Goal: Information Seeking & Learning: Learn about a topic

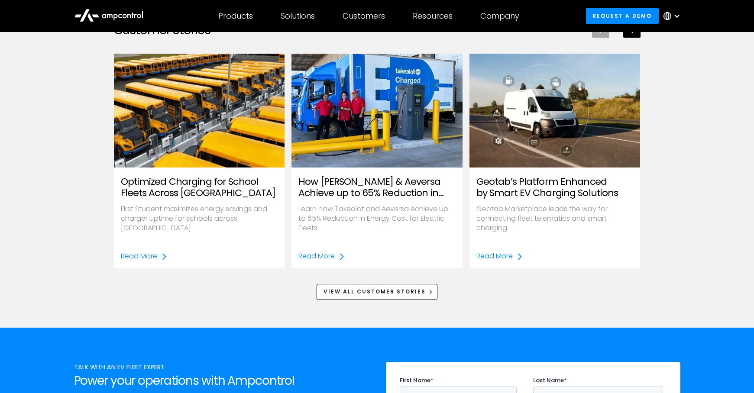
scroll to position [1182, 0]
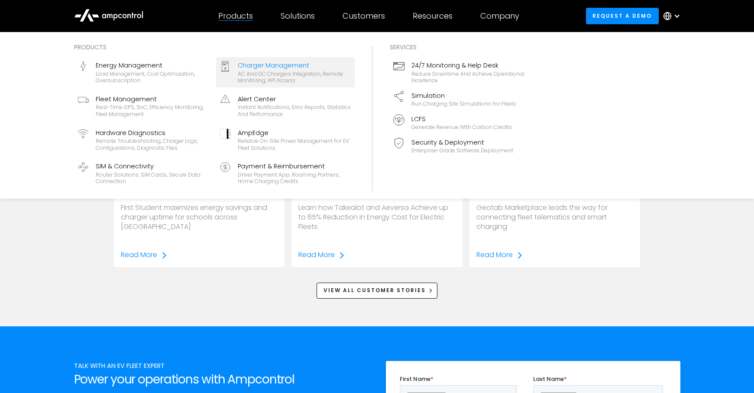
click at [267, 78] on div "AC and DC chargers integration, remote monitoring, API access" at bounding box center [294, 77] width 113 height 13
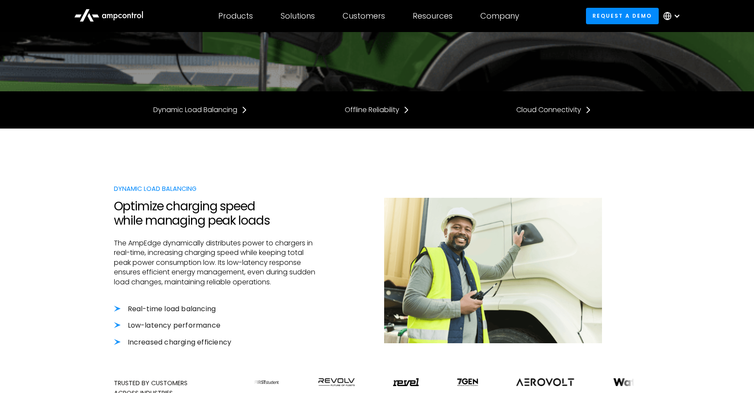
scroll to position [0, 0]
